Goal: Task Accomplishment & Management: Use online tool/utility

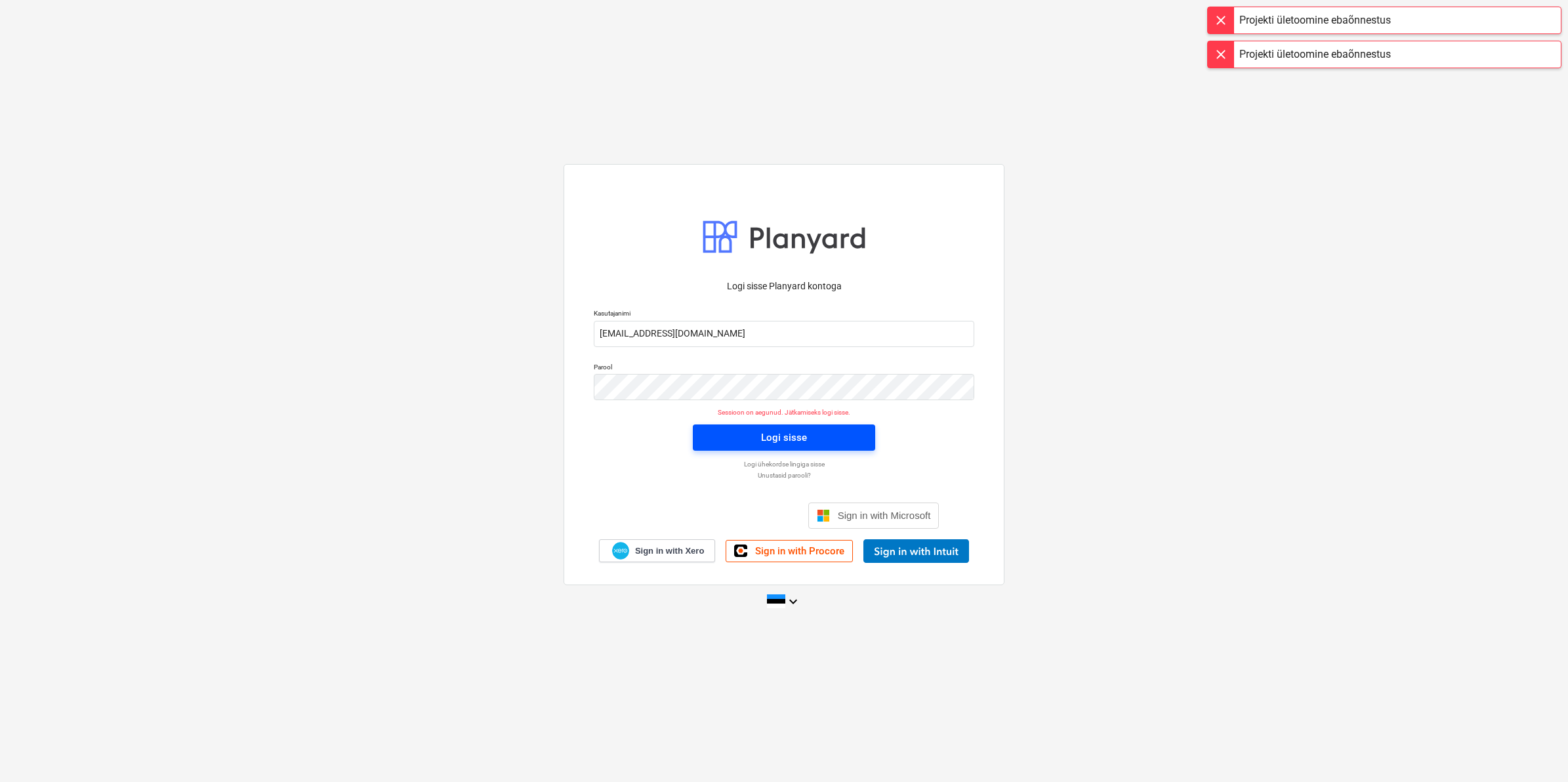
click at [778, 435] on div "Logi sisse" at bounding box center [784, 437] width 46 height 17
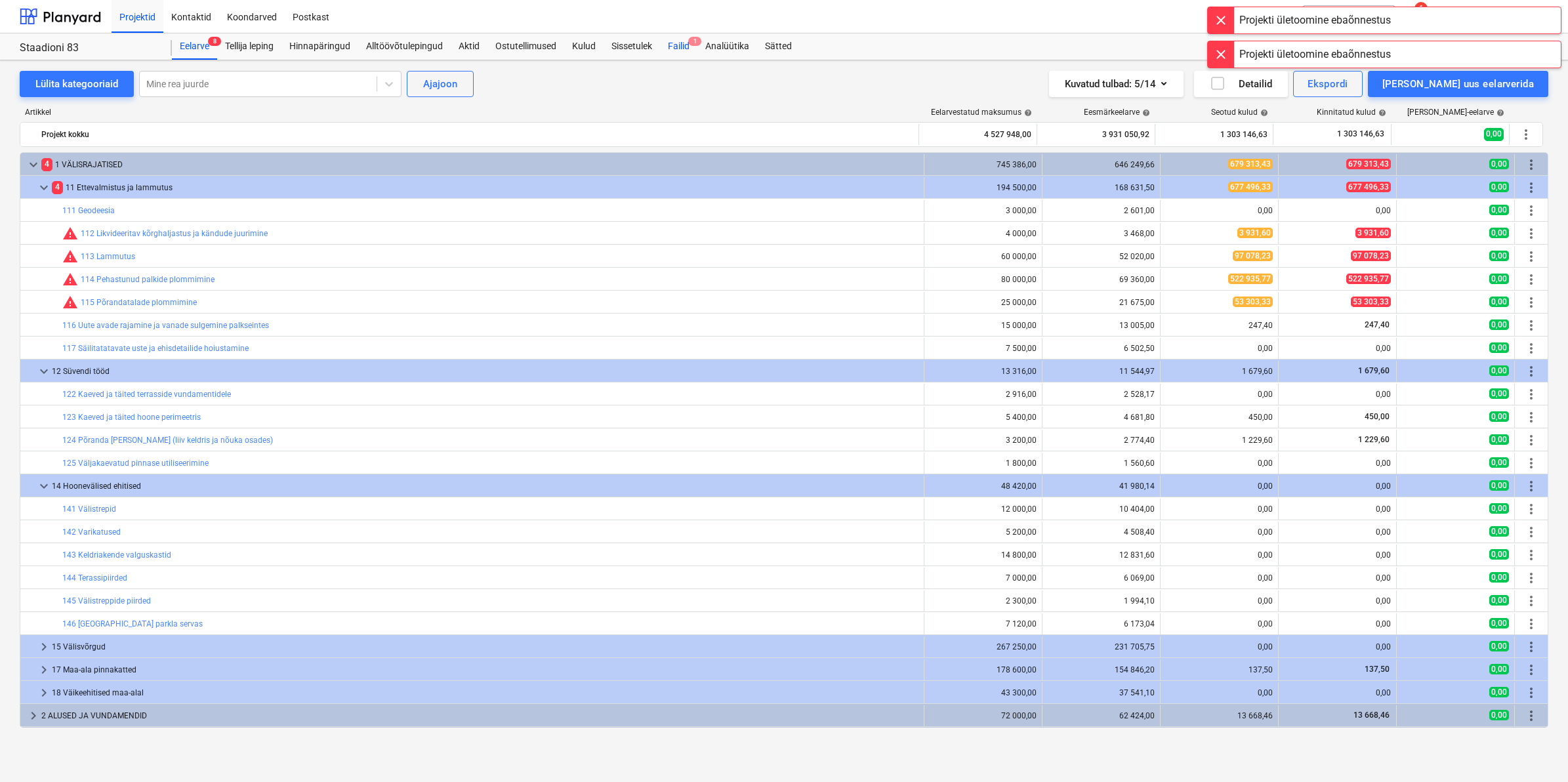
click at [687, 43] on div "Failid 1" at bounding box center [678, 46] width 37 height 26
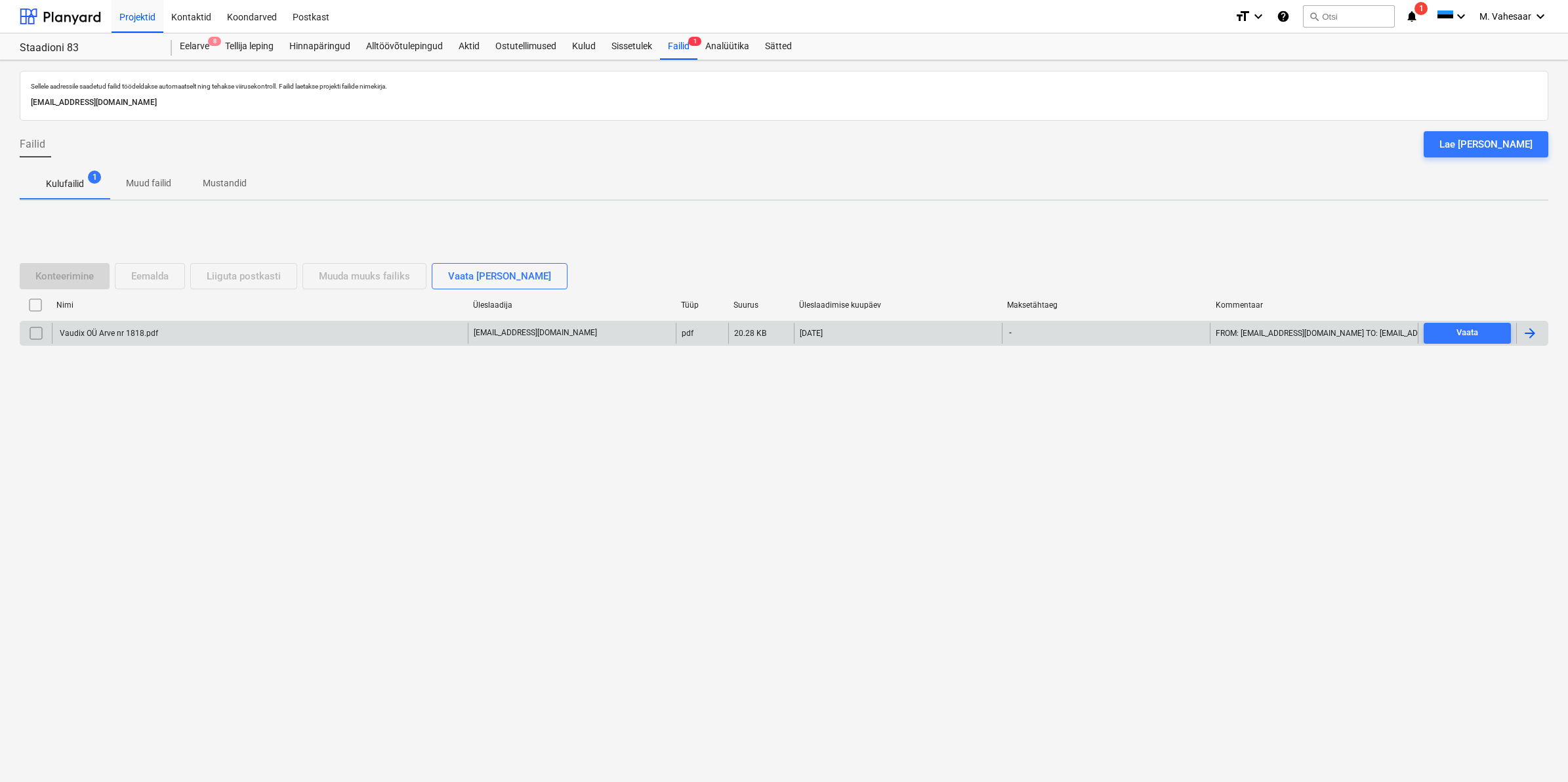
click at [107, 328] on div "Vaudix OÜ Arve nr 1818.pdf" at bounding box center [107, 333] width 100 height 9
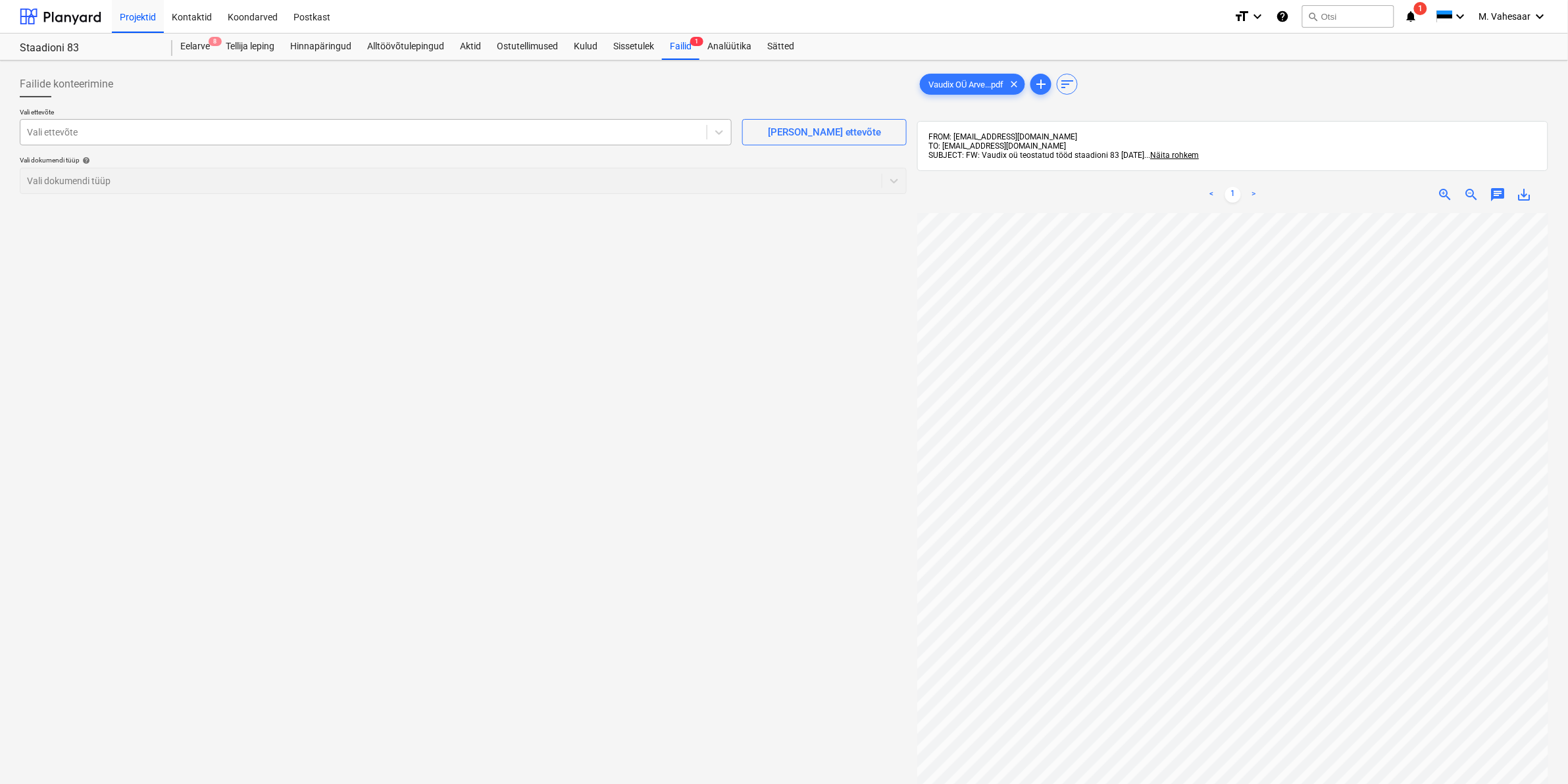
click at [132, 130] on div at bounding box center [363, 132] width 673 height 13
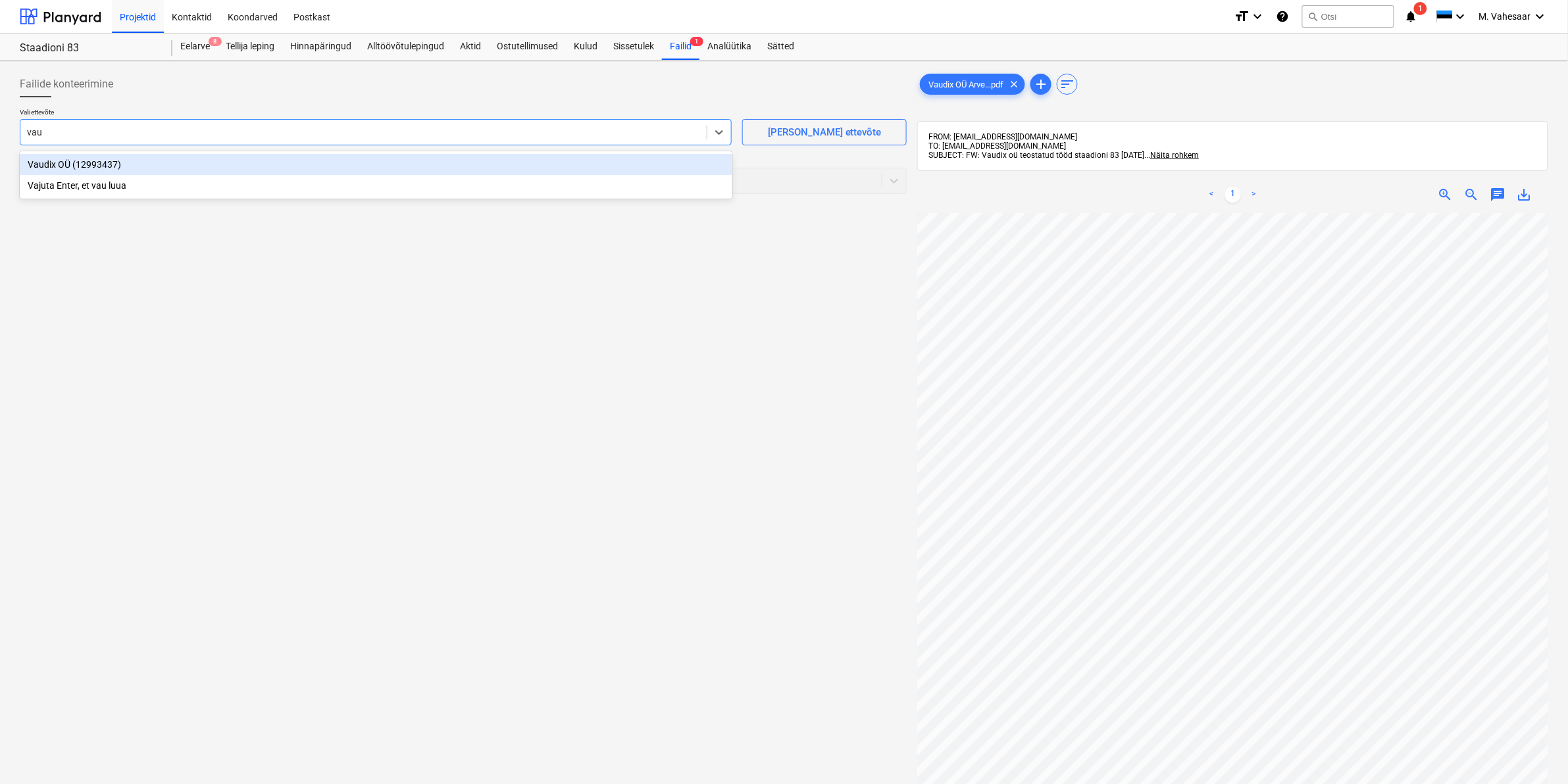
type input "vaud"
click at [42, 159] on div "Vaudix OÜ (12993437)" at bounding box center [376, 164] width 712 height 21
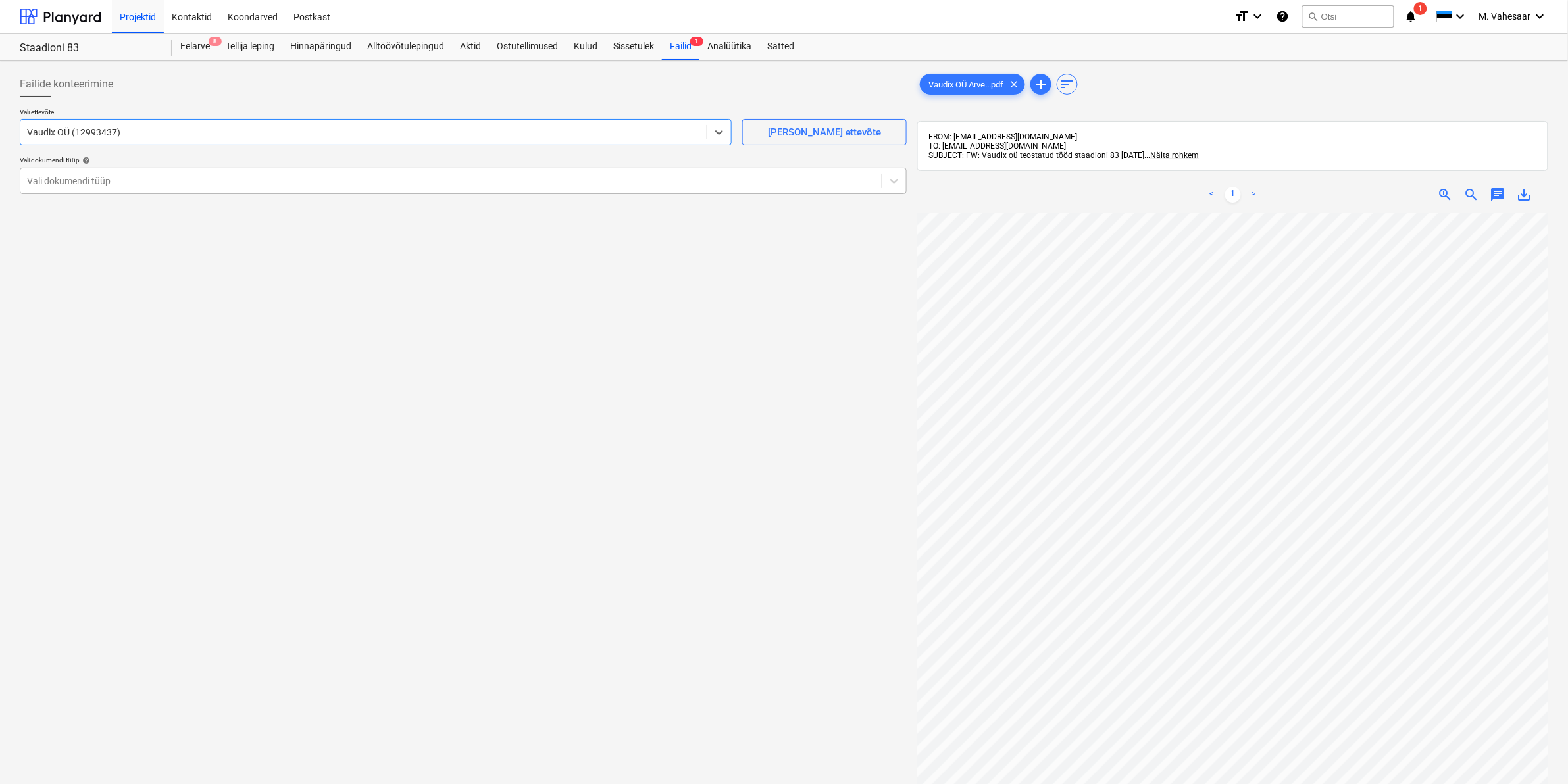
click at [54, 182] on div at bounding box center [451, 181] width 848 height 13
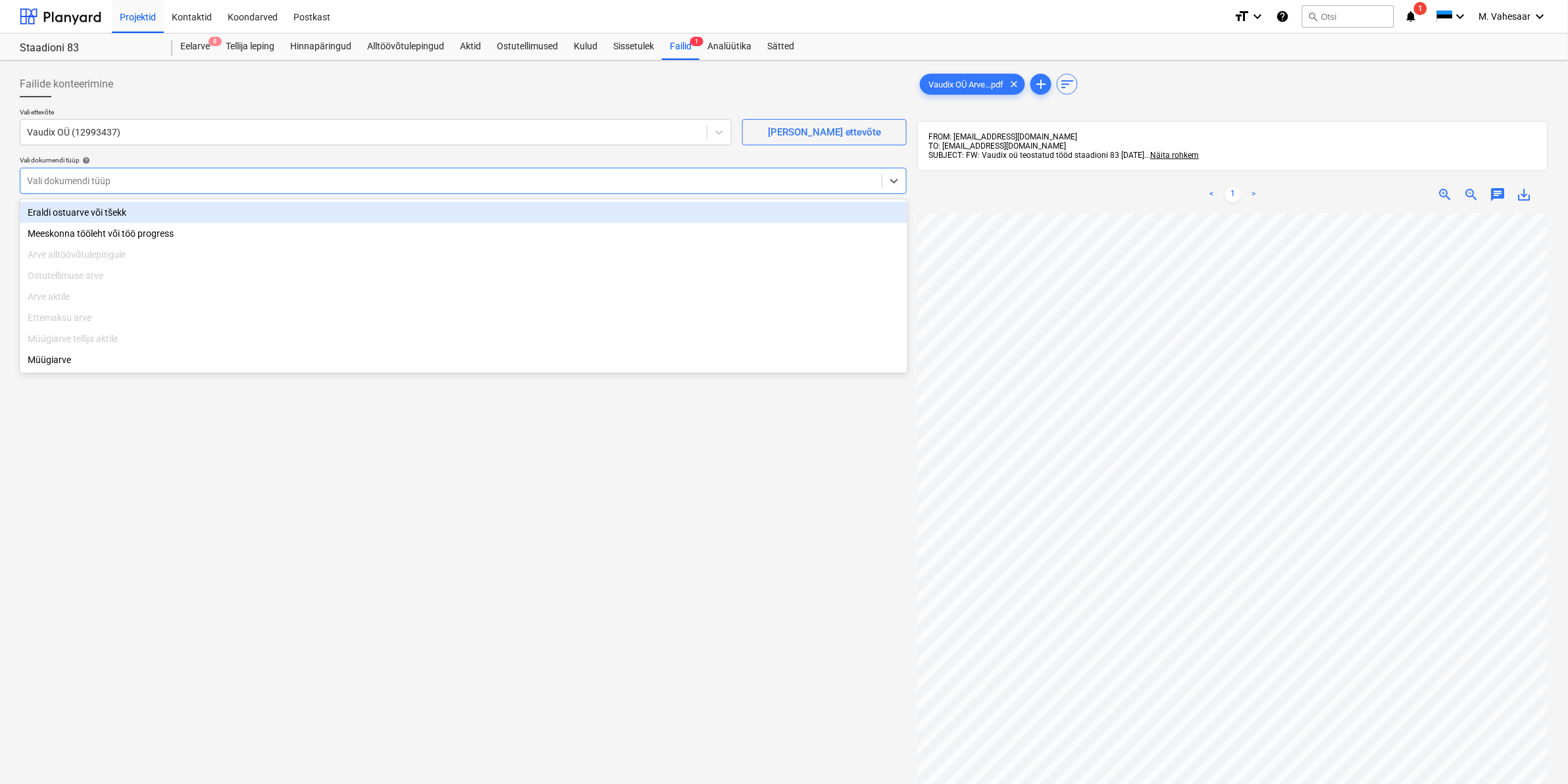
click at [60, 211] on div "Eraldi ostuarve või tšekk" at bounding box center [464, 213] width 888 height 21
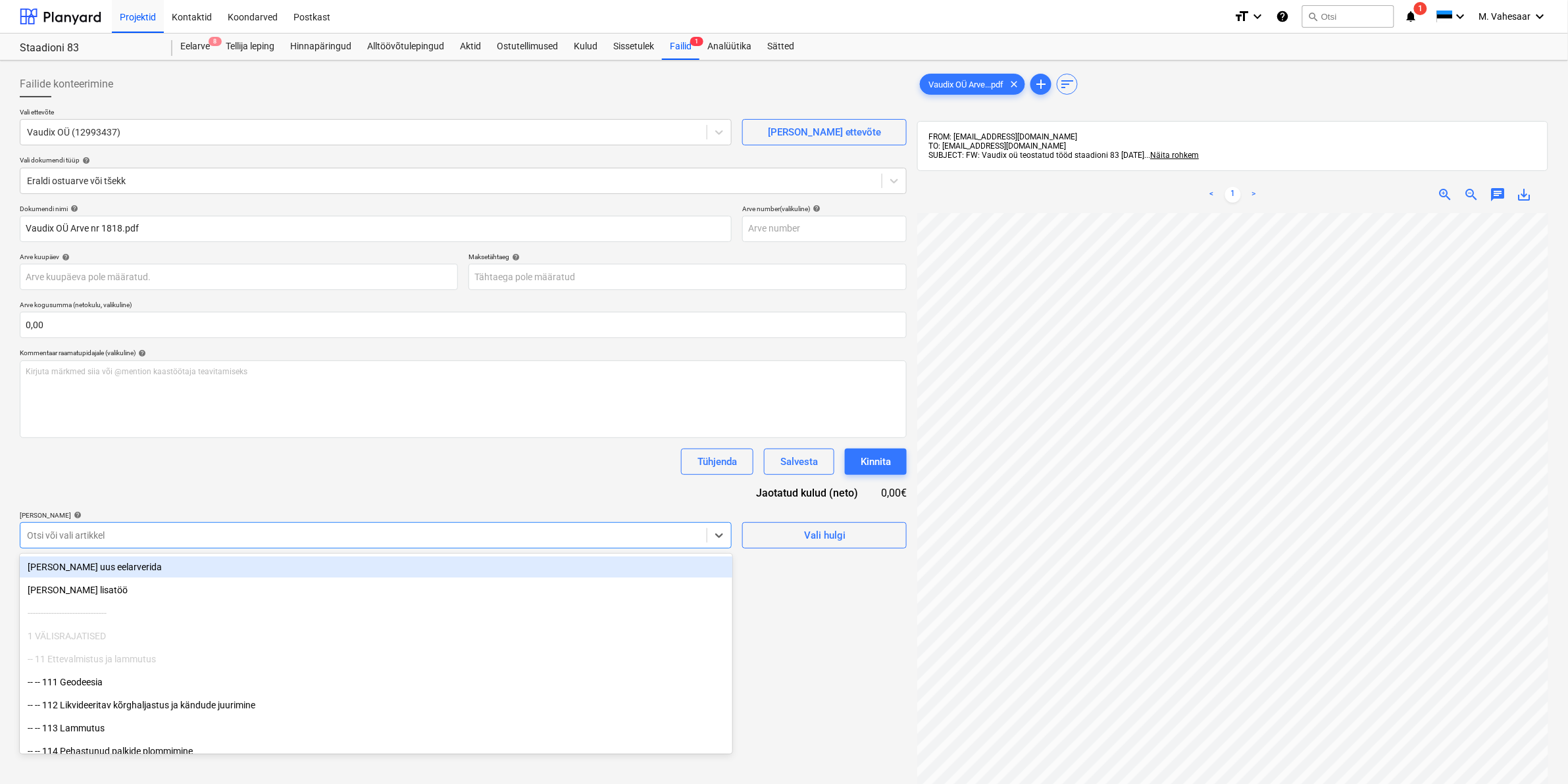
click at [93, 531] on div at bounding box center [363, 535] width 673 height 13
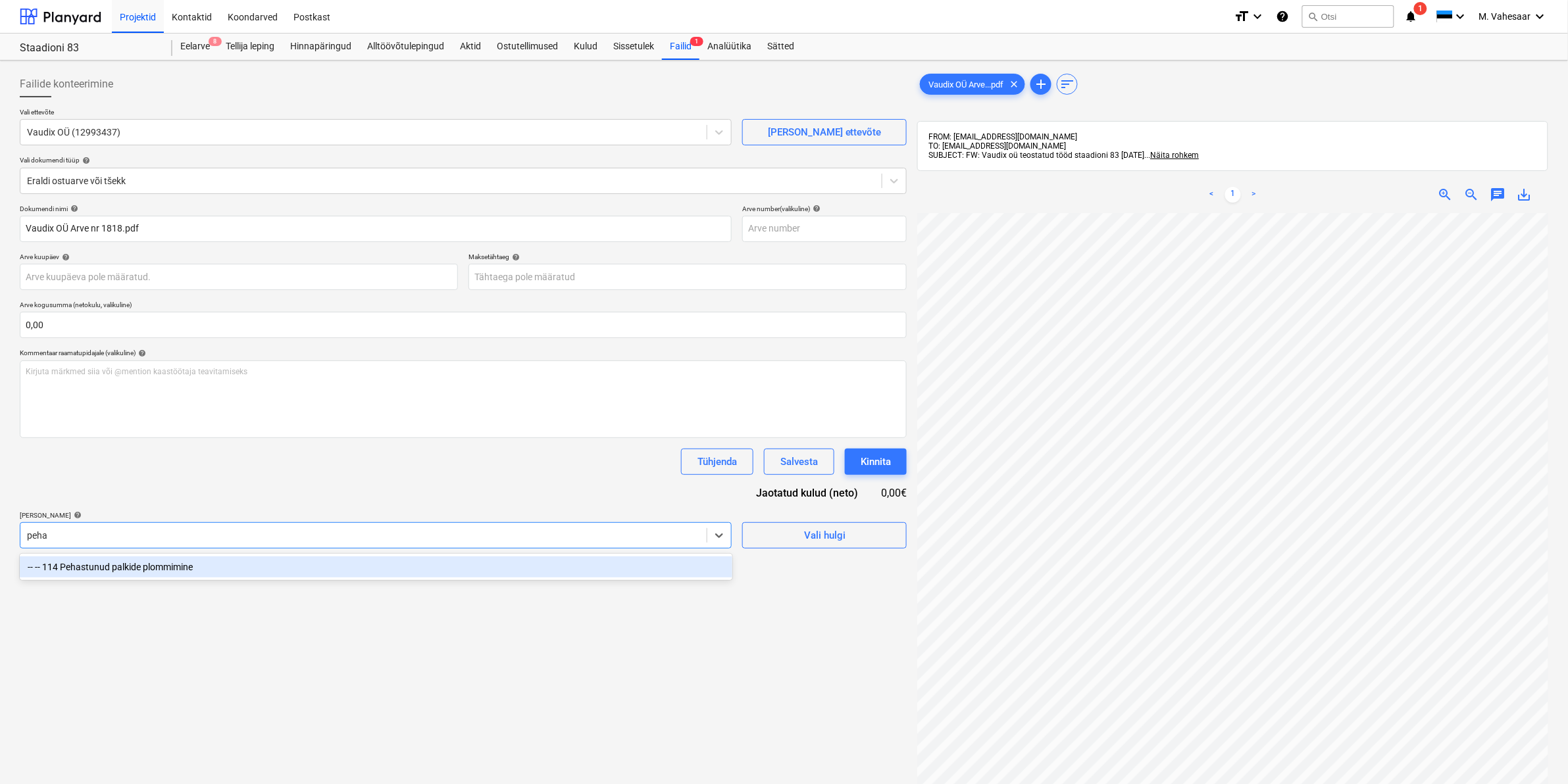
type input "pehas"
click at [123, 563] on div "-- -- 114 Pehastunud palkide plommimine" at bounding box center [376, 567] width 712 height 21
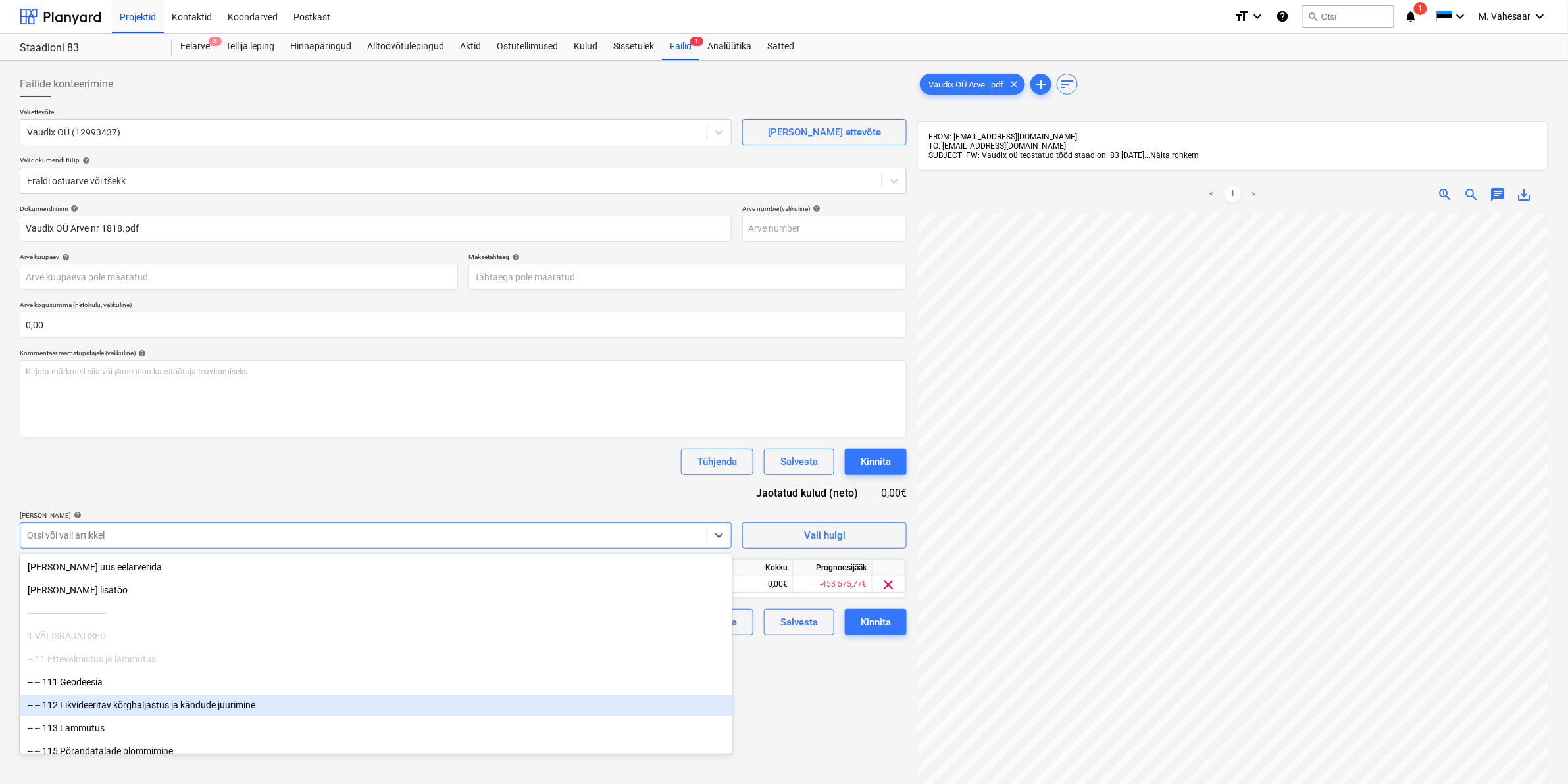
click at [778, 705] on div "Failide konteerimine Vali ettevõte Vaudix OÜ (12993437) [PERSON_NAME] uus ettev…" at bounding box center [462, 515] width 897 height 899
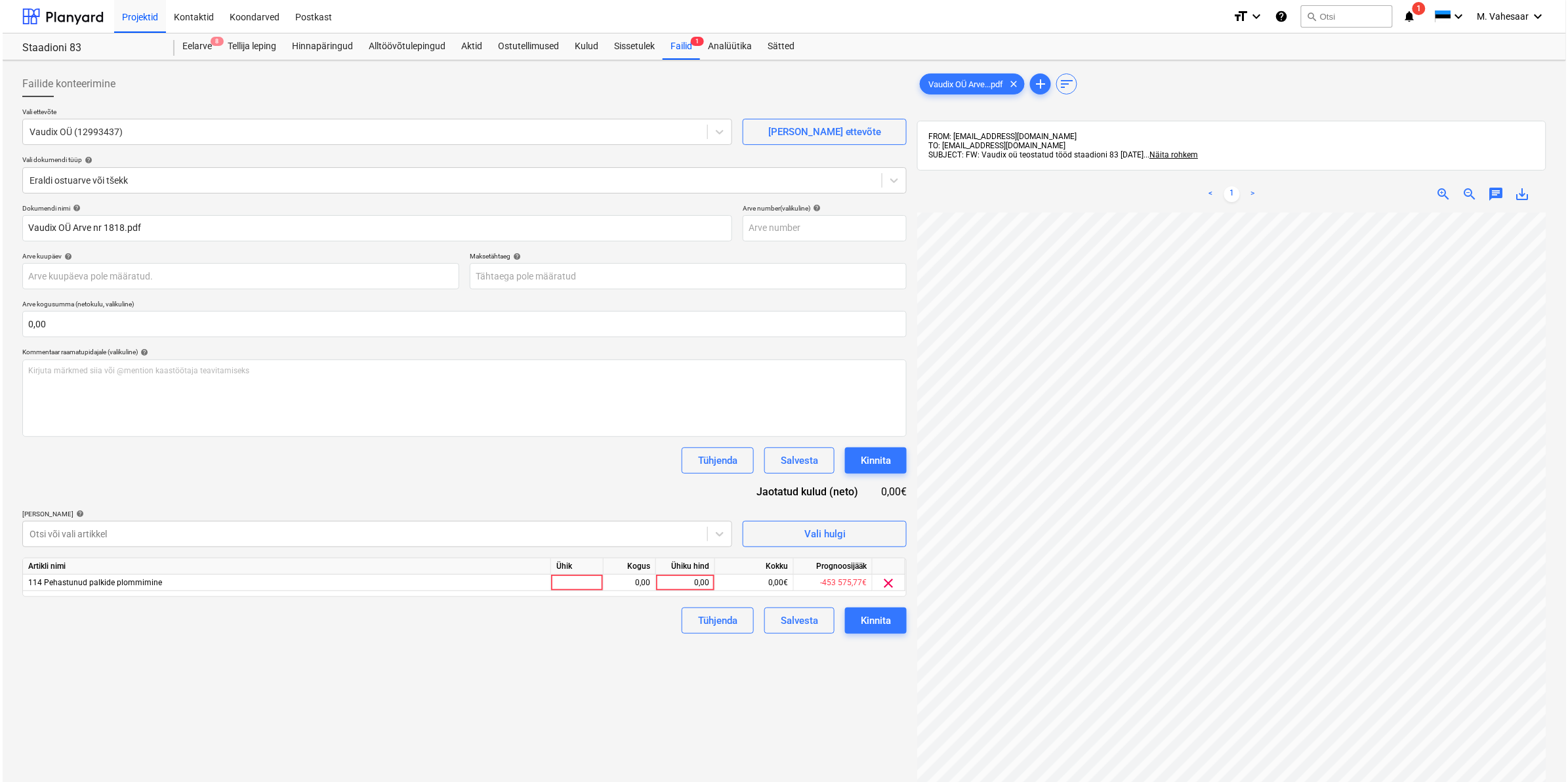
scroll to position [82, 158]
click at [681, 583] on div "0,00" at bounding box center [682, 583] width 48 height 16
type input "2047,50"
click at [863, 618] on div "Kinnita" at bounding box center [873, 620] width 30 height 17
